Goal: Information Seeking & Learning: Learn about a topic

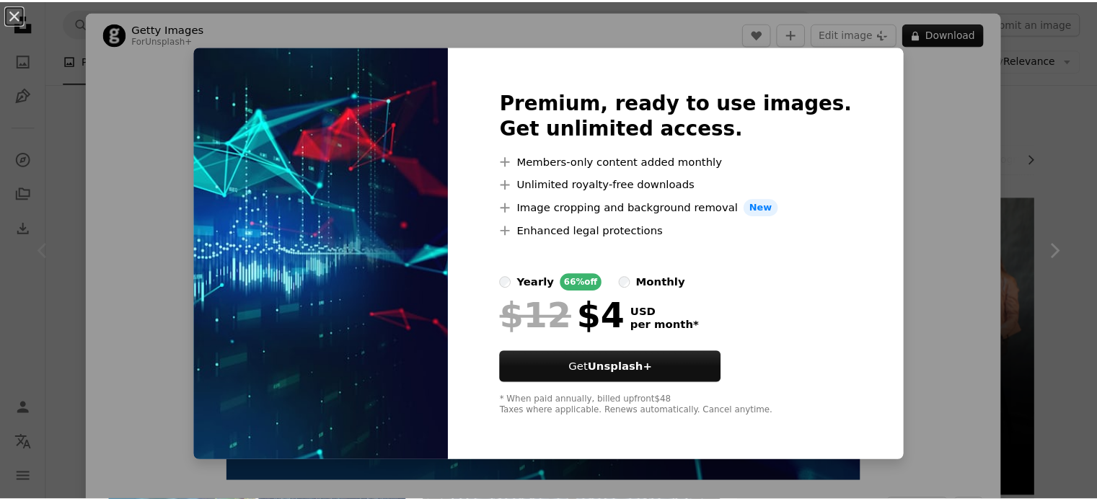
scroll to position [48, 0]
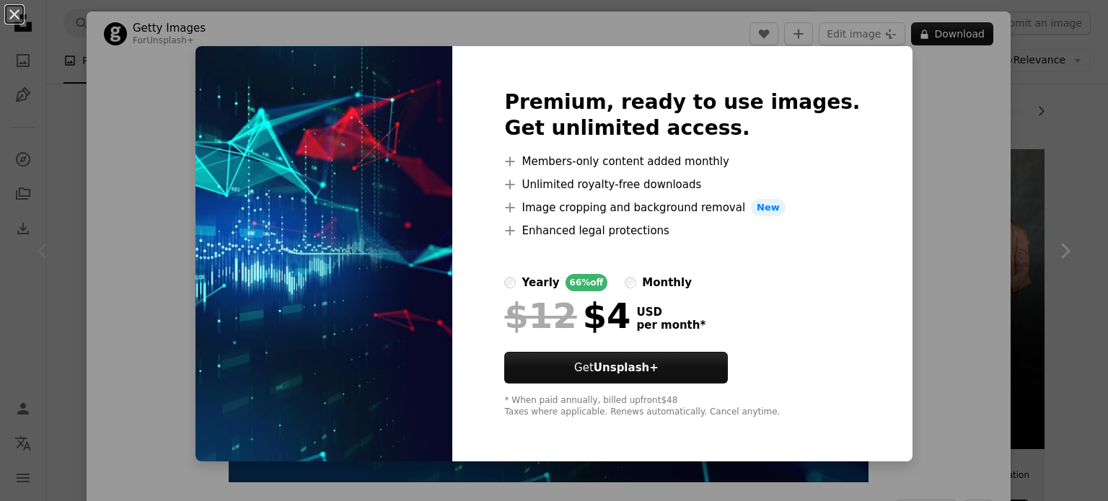
click at [904, 45] on div "An X shape Premium, ready to use images. Get unlimited access. A plus sign Memb…" at bounding box center [554, 250] width 1108 height 501
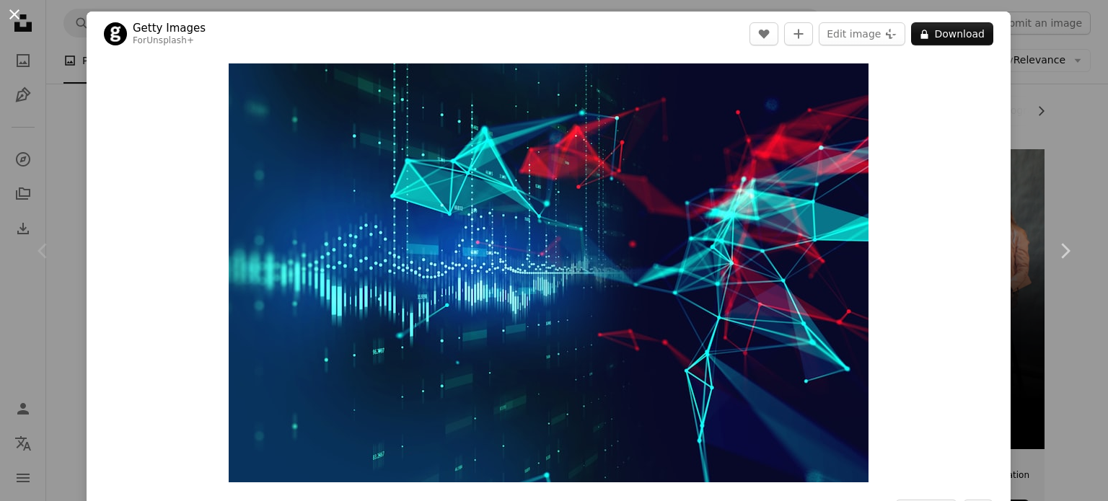
click at [15, 7] on button "An X shape" at bounding box center [14, 14] width 17 height 17
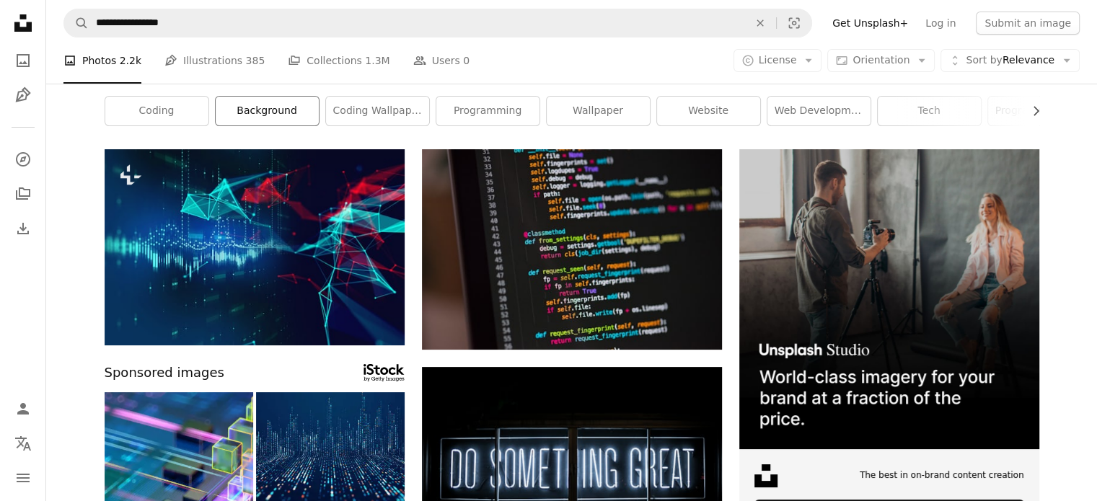
click at [271, 100] on link "background" at bounding box center [267, 111] width 103 height 29
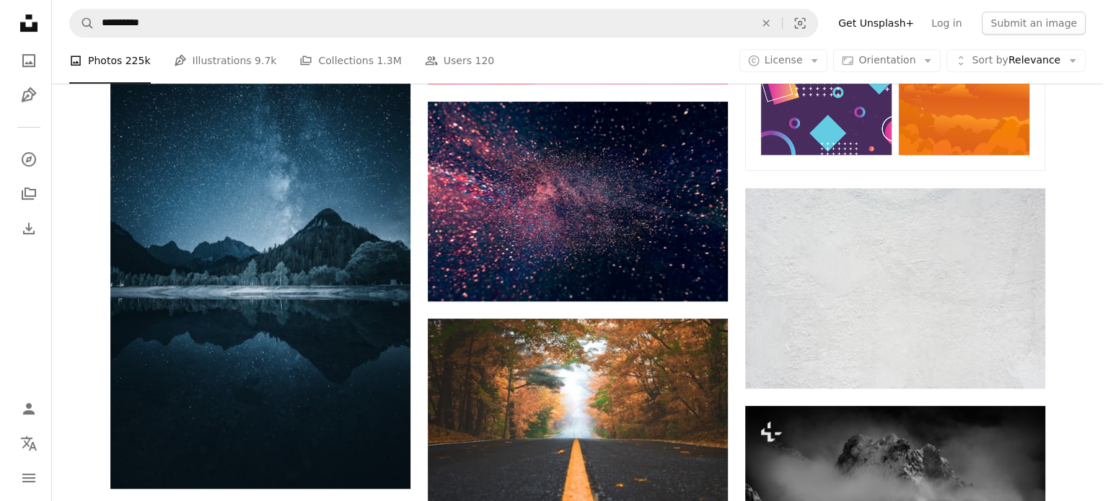
scroll to position [773, 0]
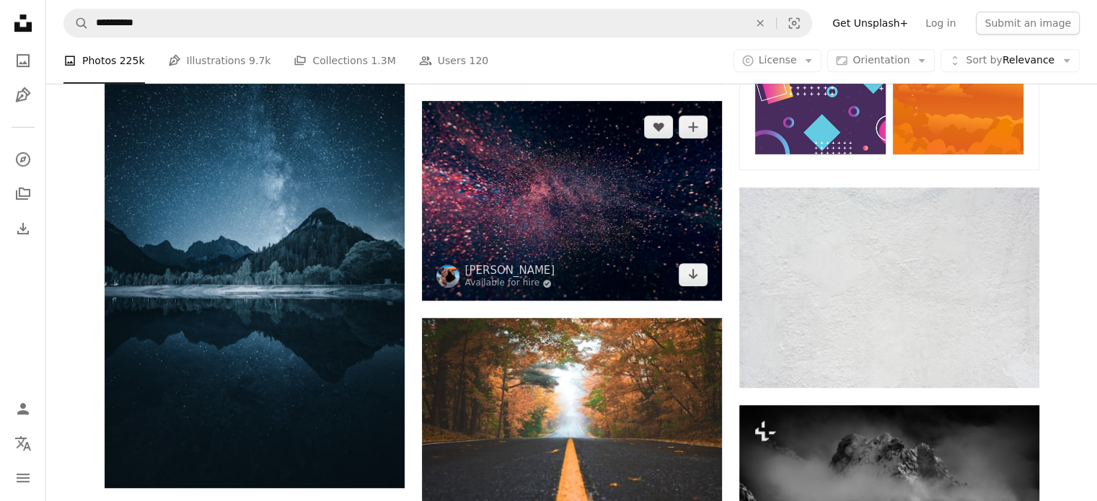
click at [502, 256] on img at bounding box center [572, 201] width 300 height 200
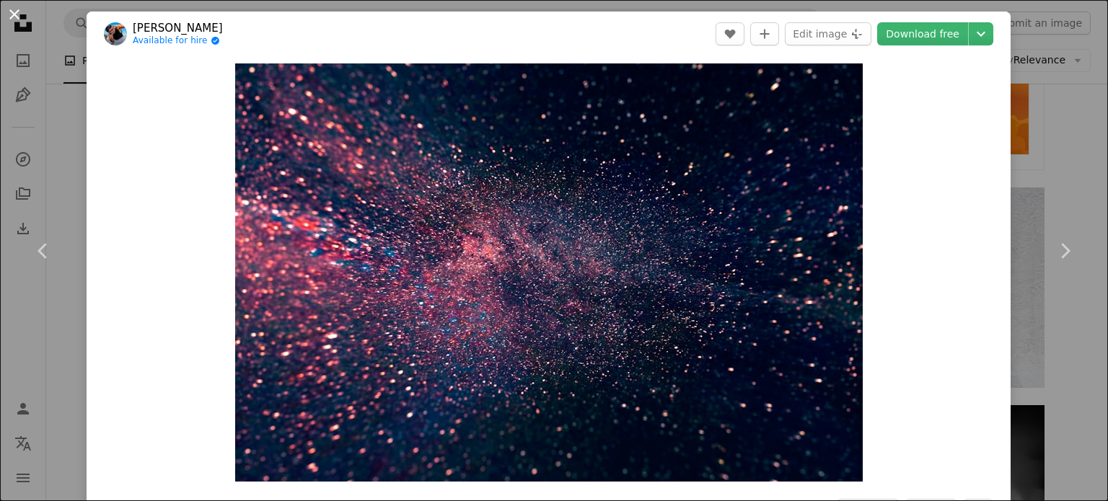
click at [23, 11] on button "An X shape" at bounding box center [14, 14] width 17 height 17
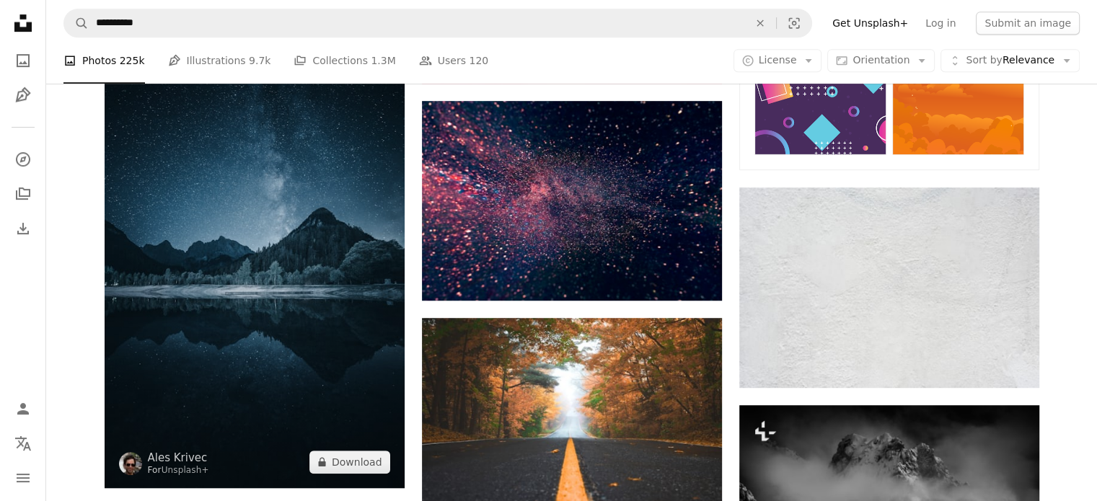
click at [183, 156] on img at bounding box center [255, 263] width 300 height 450
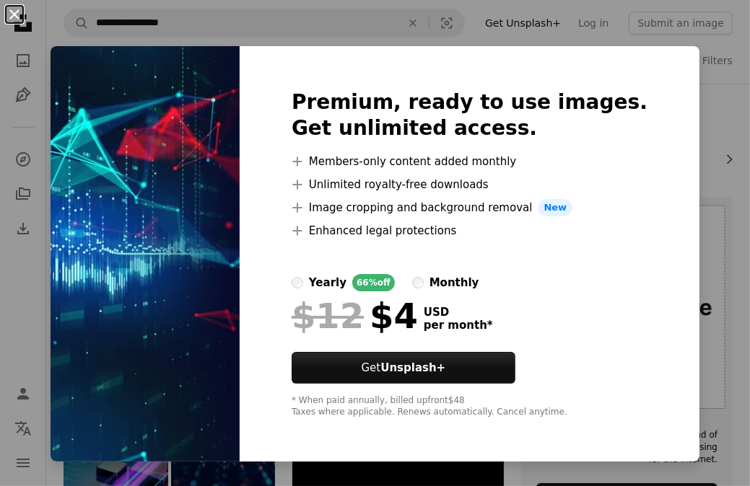
click at [12, 17] on button "An X shape" at bounding box center [14, 14] width 17 height 17
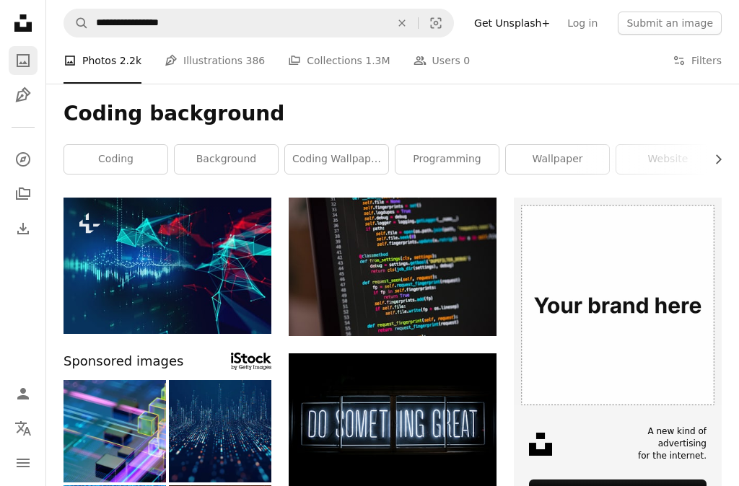
click at [24, 60] on icon "A photo" at bounding box center [22, 60] width 17 height 17
